Goal: Information Seeking & Learning: Compare options

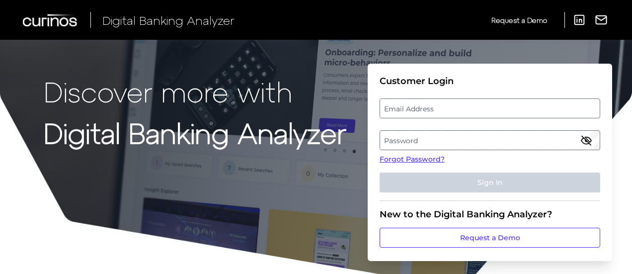
click at [471, 109] on label "Email Address" at bounding box center [489, 108] width 219 height 18
click at [471, 109] on input "email" at bounding box center [490, 108] width 221 height 20
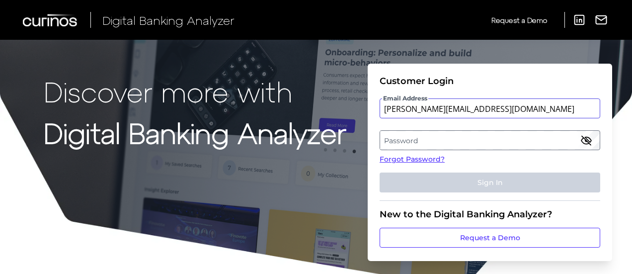
type input "[PERSON_NAME][EMAIL_ADDRESS][DOMAIN_NAME]"
click at [462, 138] on label "Password" at bounding box center [489, 140] width 219 height 18
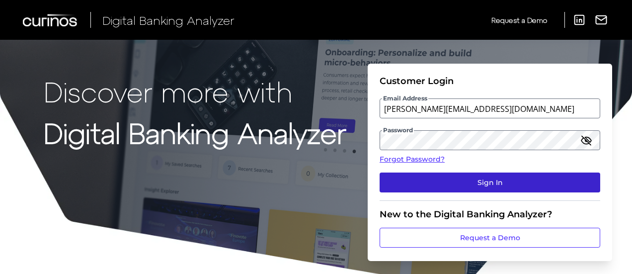
click at [452, 181] on button "Sign In" at bounding box center [490, 182] width 221 height 20
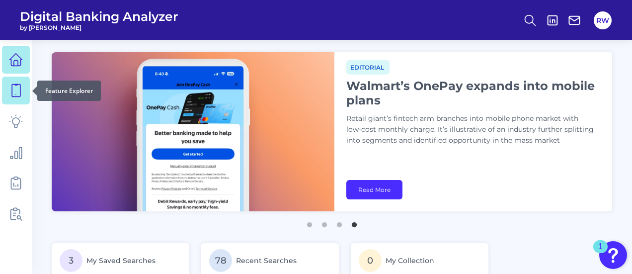
click at [20, 93] on icon at bounding box center [16, 90] width 8 height 12
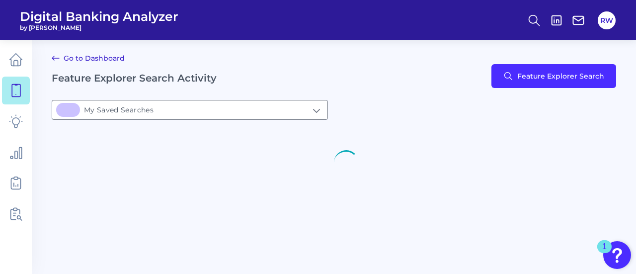
type input "3My Saved Searches"
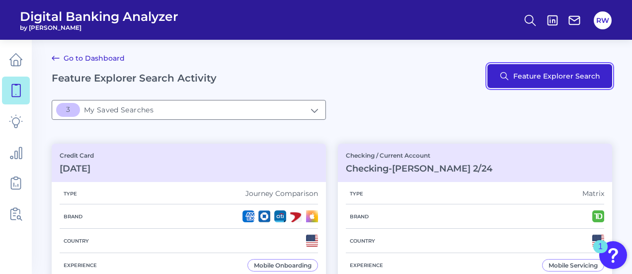
click at [548, 70] on button "Feature Explorer Search" at bounding box center [549, 76] width 125 height 24
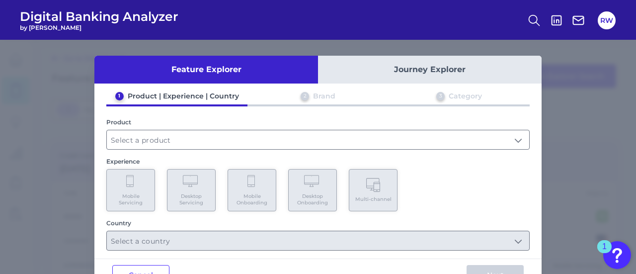
click at [433, 72] on button "Journey Explorer" at bounding box center [430, 70] width 224 height 28
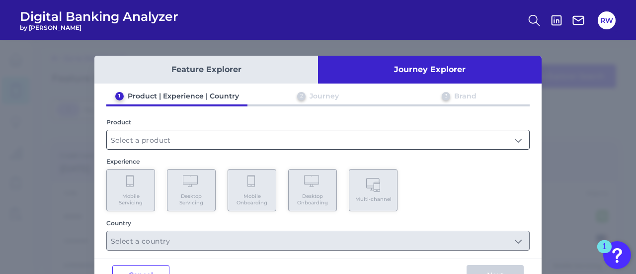
click at [298, 134] on input "text" at bounding box center [318, 139] width 422 height 19
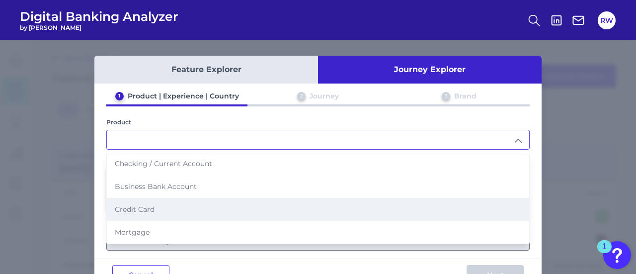
click at [156, 203] on li "Credit Card" at bounding box center [318, 209] width 422 height 23
type input "Credit Card"
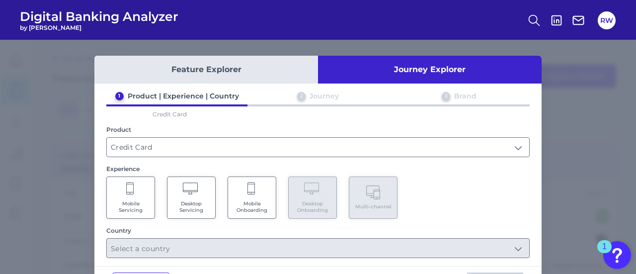
click at [133, 197] on Servicing "Mobile Servicing" at bounding box center [130, 197] width 49 height 42
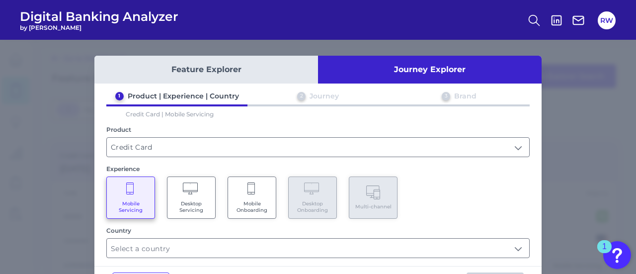
scroll to position [38, 0]
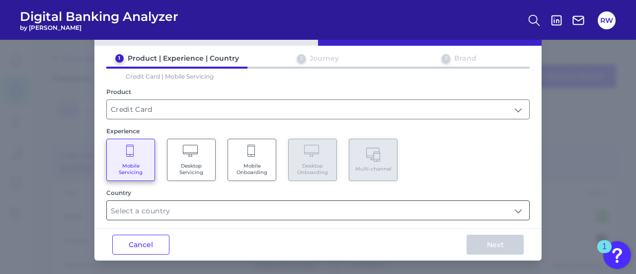
click at [448, 217] on input "text" at bounding box center [318, 210] width 422 height 19
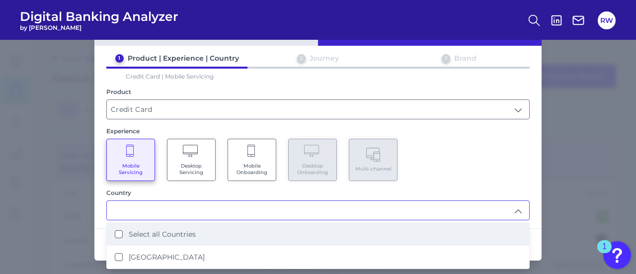
click at [148, 231] on label "Select all Countries" at bounding box center [162, 234] width 67 height 9
type input "Select all Countries"
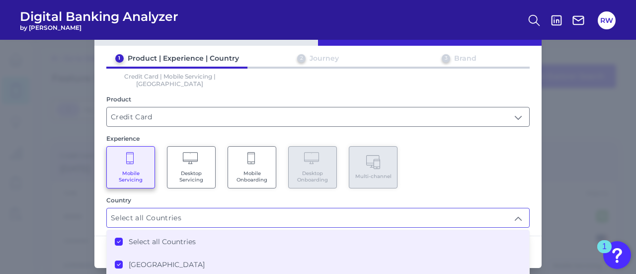
scroll to position [0, 0]
click at [453, 180] on div "1 Product | Experience | Country 2 Journey 3 Brand Credit Card | Mobile Servici…" at bounding box center [317, 141] width 447 height 174
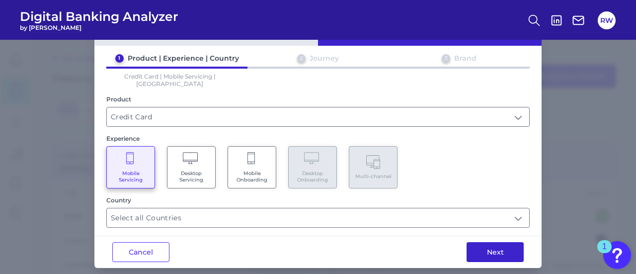
click at [493, 247] on button "Next" at bounding box center [494, 252] width 57 height 20
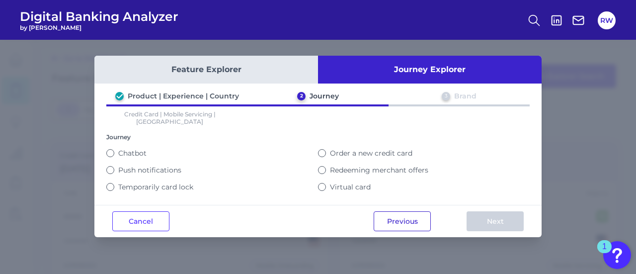
click at [383, 218] on button "Previous" at bounding box center [402, 221] width 57 height 20
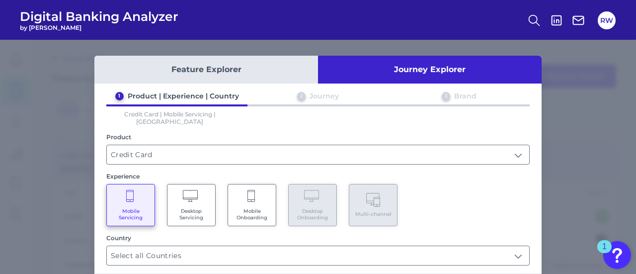
click at [239, 208] on span "Mobile Onboarding" at bounding box center [252, 214] width 38 height 13
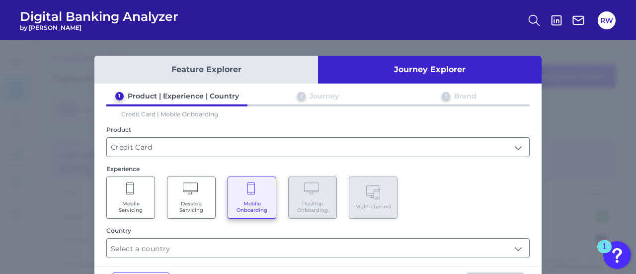
scroll to position [38, 0]
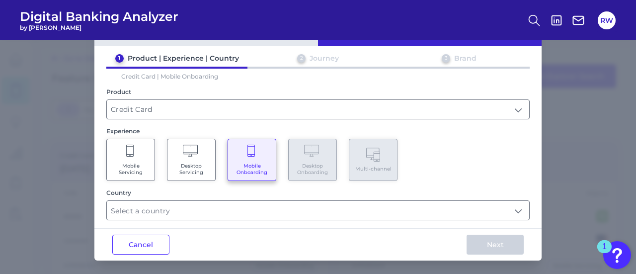
click at [239, 203] on input "text" at bounding box center [318, 210] width 422 height 19
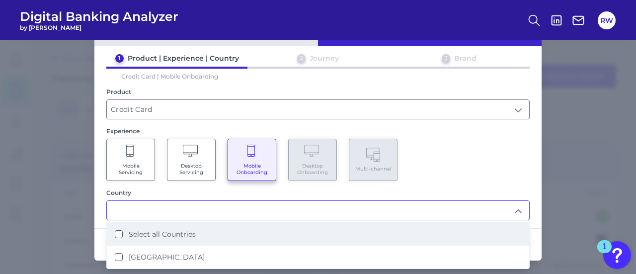
click at [119, 230] on Countries "Select all Countries" at bounding box center [119, 234] width 8 height 8
type input "Select all Countries"
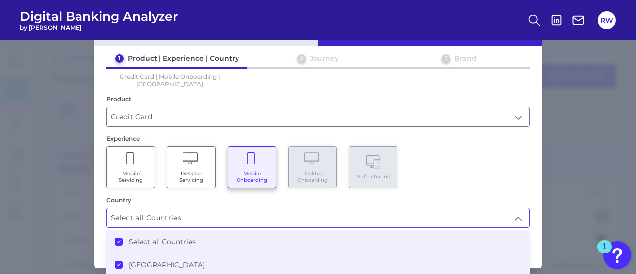
scroll to position [0, 0]
click at [435, 179] on div "Mobile Servicing Desktop Servicing Mobile Onboarding Desktop Onboarding Multi-c…" at bounding box center [317, 167] width 423 height 42
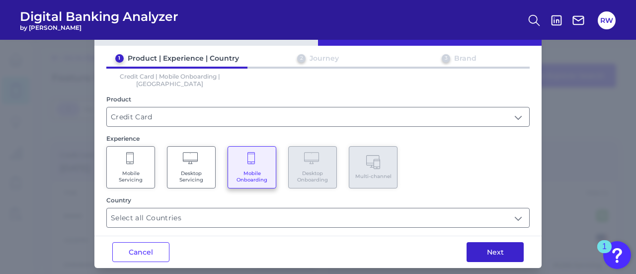
click at [477, 242] on button "Next" at bounding box center [494, 252] width 57 height 20
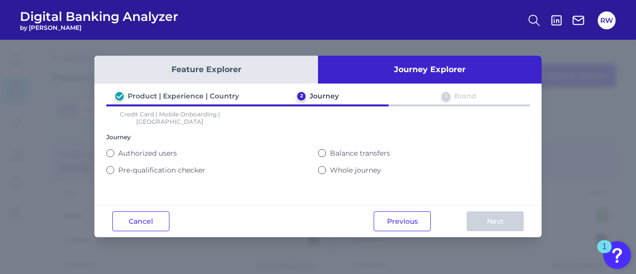
scroll to position [0, 0]
click at [319, 166] on button "Whole journey" at bounding box center [322, 170] width 8 height 8
click at [498, 218] on button "Next" at bounding box center [494, 221] width 57 height 20
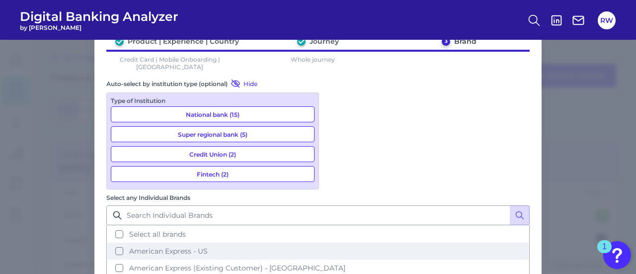
click at [330, 242] on button "American Express - US" at bounding box center [317, 250] width 421 height 17
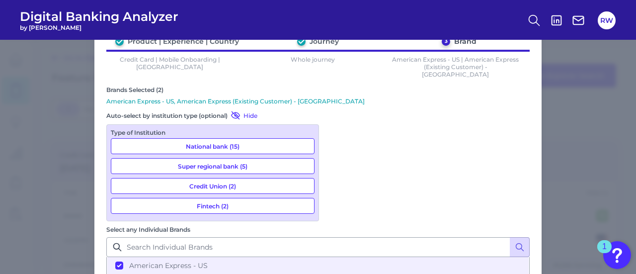
scroll to position [21, 0]
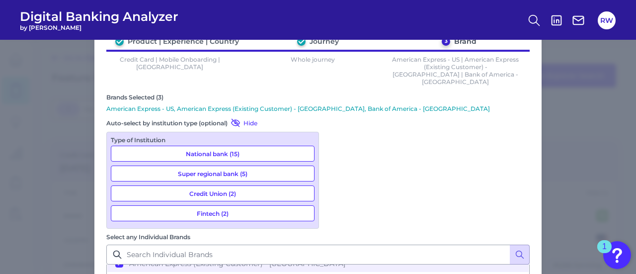
scroll to position [44, 0]
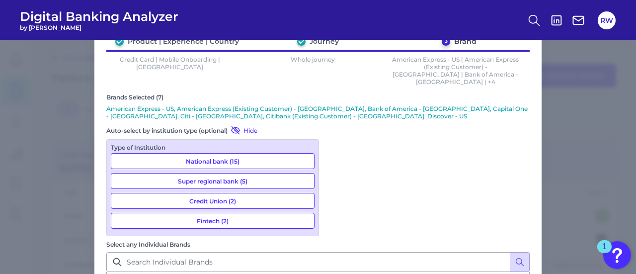
scroll to position [204, 0]
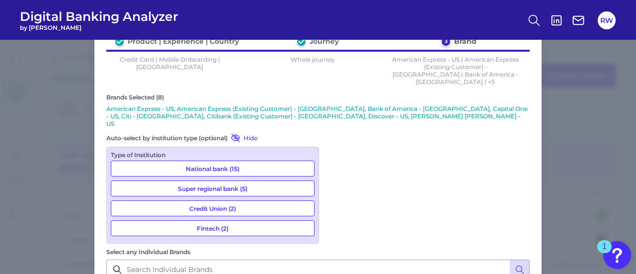
scroll to position [333, 0]
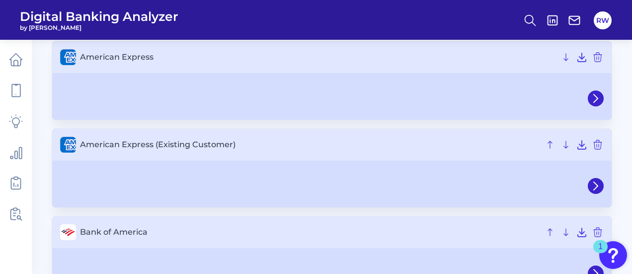
scroll to position [67, 0]
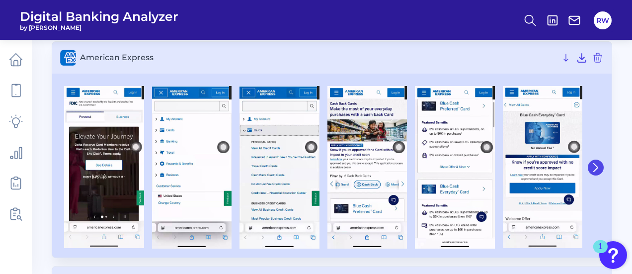
click at [597, 165] on icon at bounding box center [596, 167] width 4 height 8
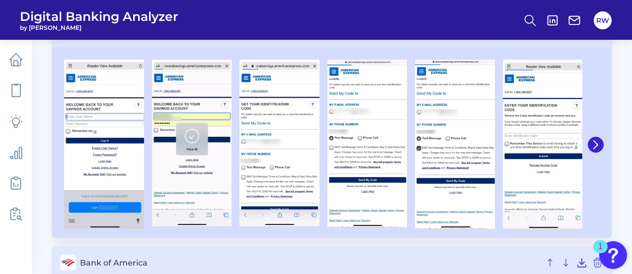
scroll to position [312, 0]
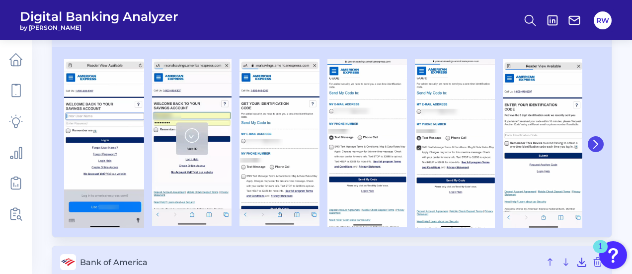
click at [598, 140] on icon at bounding box center [595, 144] width 9 height 9
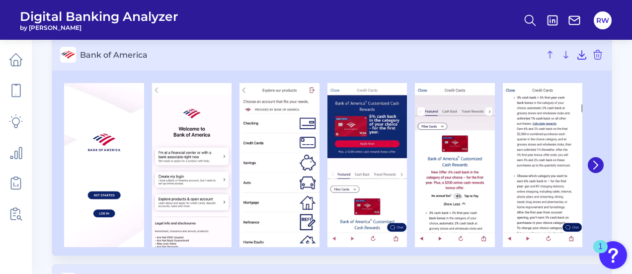
scroll to position [514, 0]
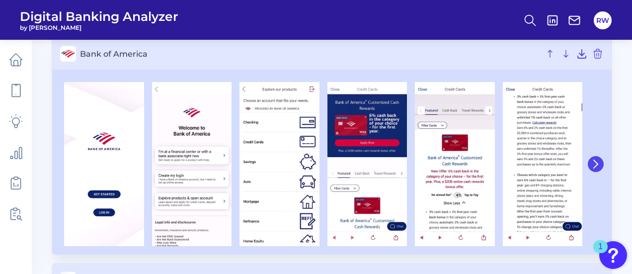
click at [596, 163] on icon at bounding box center [595, 163] width 9 height 9
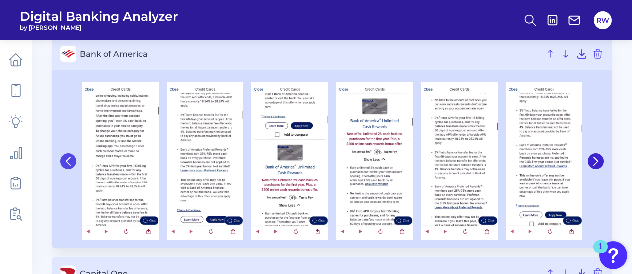
click at [65, 159] on icon at bounding box center [68, 160] width 9 height 9
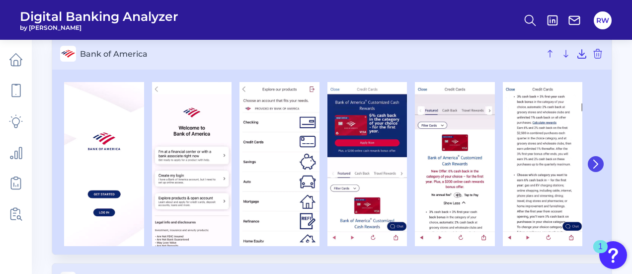
click at [597, 163] on icon at bounding box center [596, 164] width 4 height 8
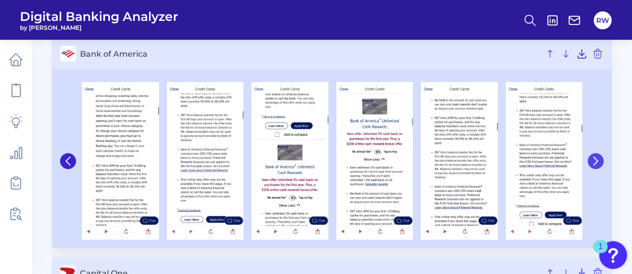
click at [597, 163] on icon at bounding box center [595, 160] width 9 height 9
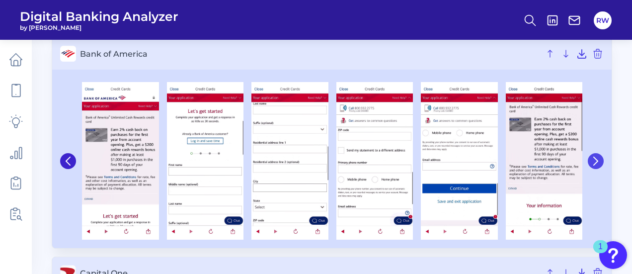
click at [591, 160] on button at bounding box center [596, 161] width 16 height 16
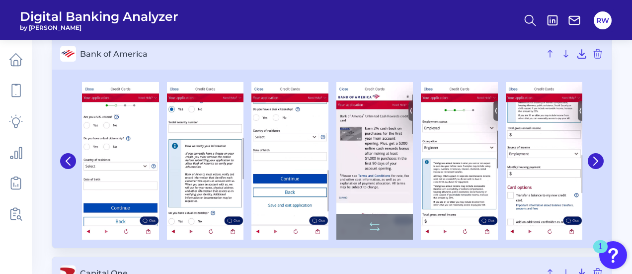
scroll to position [741, 0]
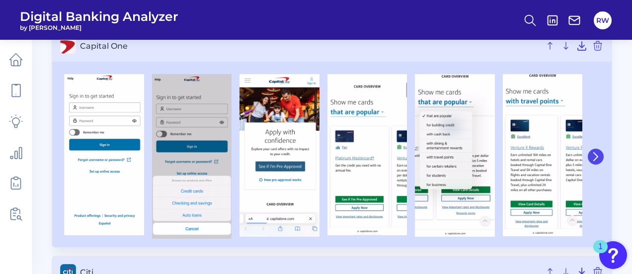
click at [593, 154] on icon at bounding box center [595, 156] width 9 height 9
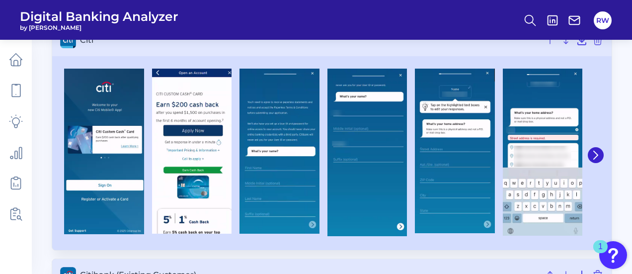
scroll to position [967, 0]
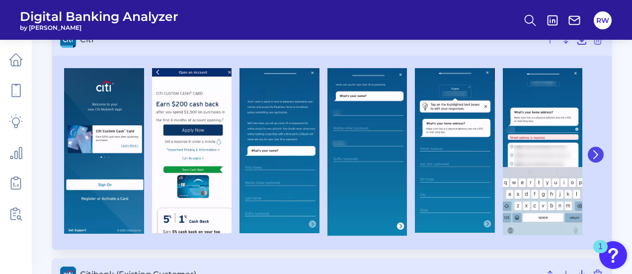
click at [593, 155] on icon at bounding box center [595, 154] width 9 height 9
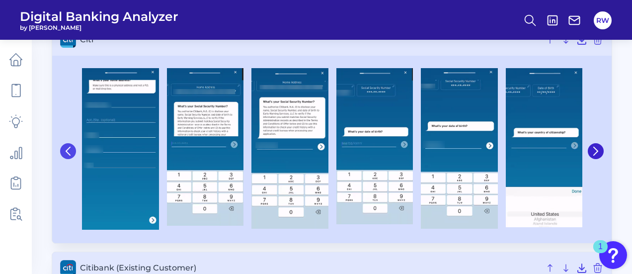
click at [64, 150] on icon at bounding box center [68, 151] width 9 height 9
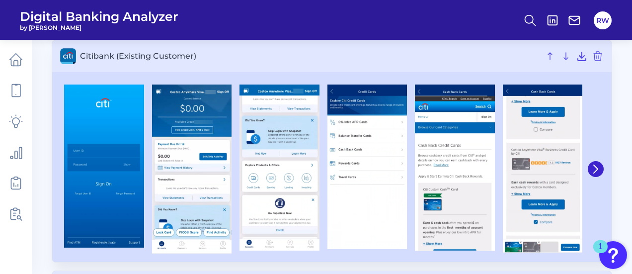
scroll to position [1185, 0]
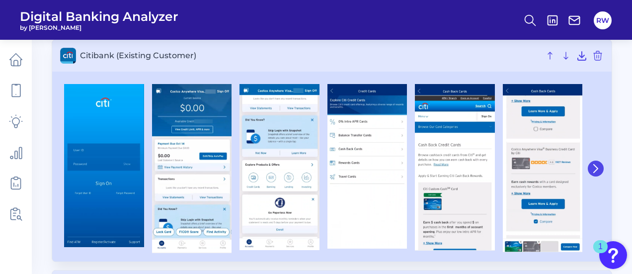
click at [595, 165] on icon at bounding box center [595, 168] width 9 height 9
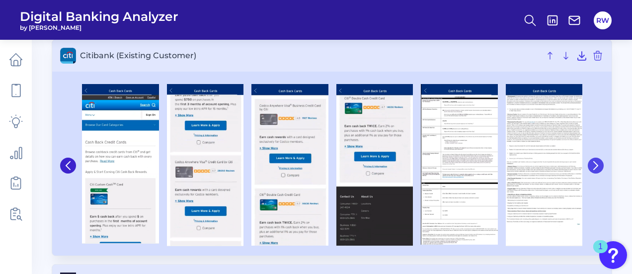
click at [595, 165] on icon at bounding box center [596, 165] width 4 height 8
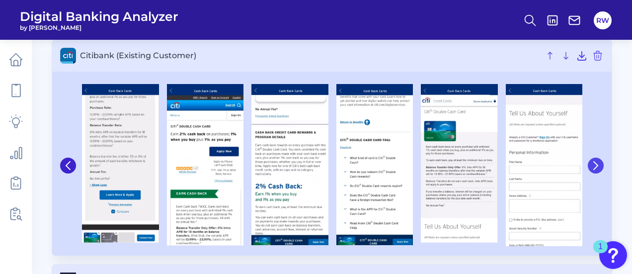
click at [596, 164] on icon at bounding box center [596, 165] width 4 height 8
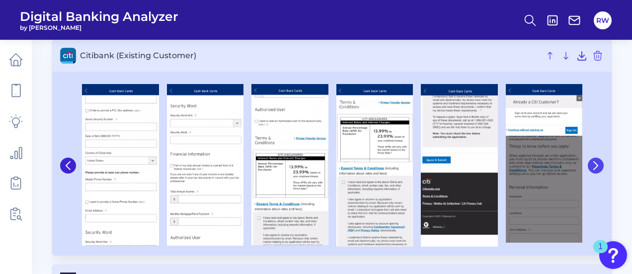
click at [595, 162] on icon at bounding box center [595, 165] width 9 height 9
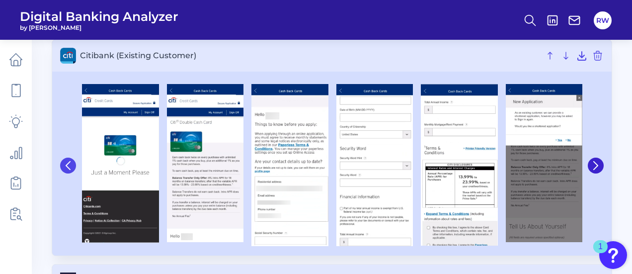
click at [68, 164] on icon at bounding box center [68, 165] width 9 height 9
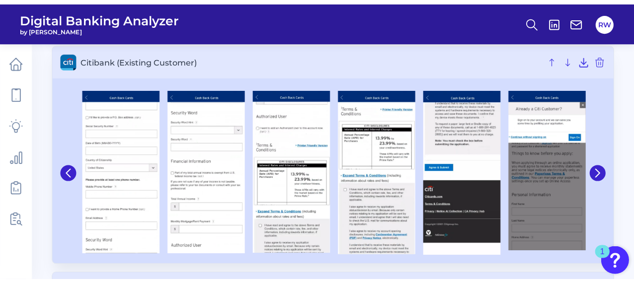
scroll to position [1187, 0]
